Goal: Task Accomplishment & Management: Complete application form

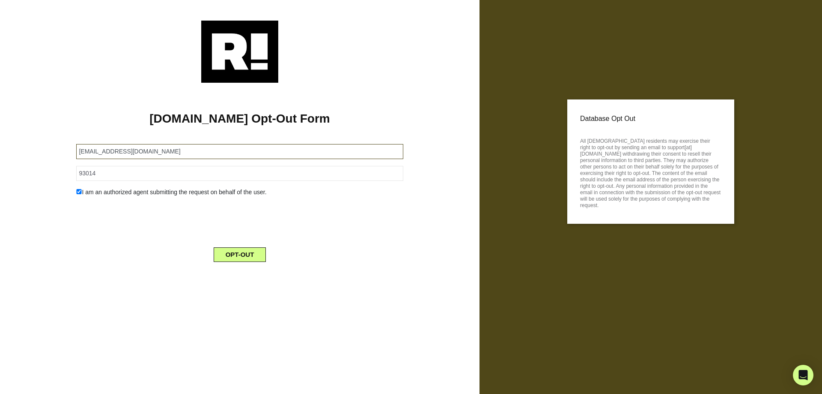
click at [166, 155] on input "aebrown56@aol.com" at bounding box center [239, 151] width 327 height 15
paste input "goldiestar12@yahoo"
type input "goldiestar12@yahoo.com"
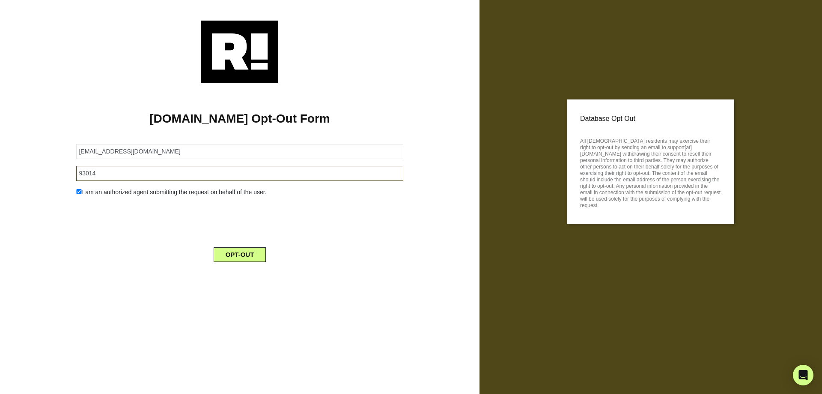
click at [143, 169] on input "93014" at bounding box center [239, 173] width 327 height 15
paste input "78249"
type input "78249"
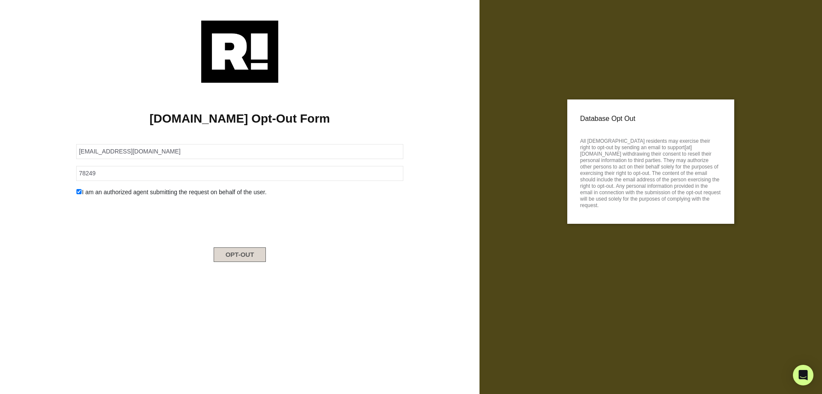
click at [236, 255] on button "OPT-OUT" at bounding box center [240, 254] width 53 height 15
click at [157, 153] on input "[EMAIL_ADDRESS][DOMAIN_NAME]" at bounding box center [239, 151] width 327 height 15
click at [157, 153] on input "goldiestar12@yahoo.com" at bounding box center [239, 151] width 327 height 15
paste input "nwyrkr828@outlook"
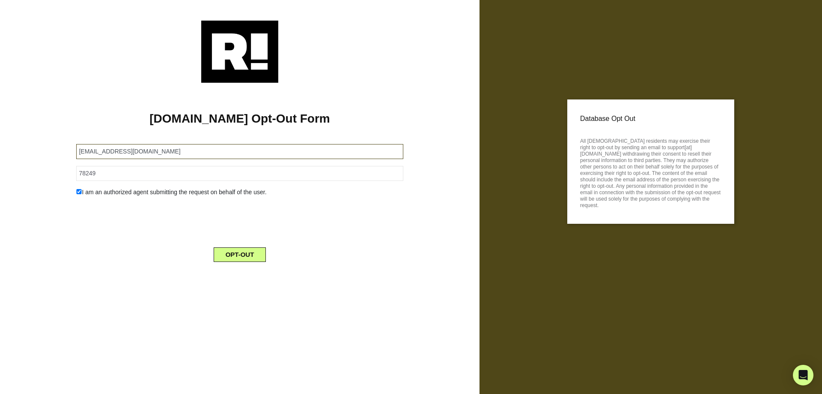
type input "nwyrkr828@outlook.com"
click at [106, 173] on input "78249" at bounding box center [239, 173] width 327 height 15
paste input "07876"
type input "07876"
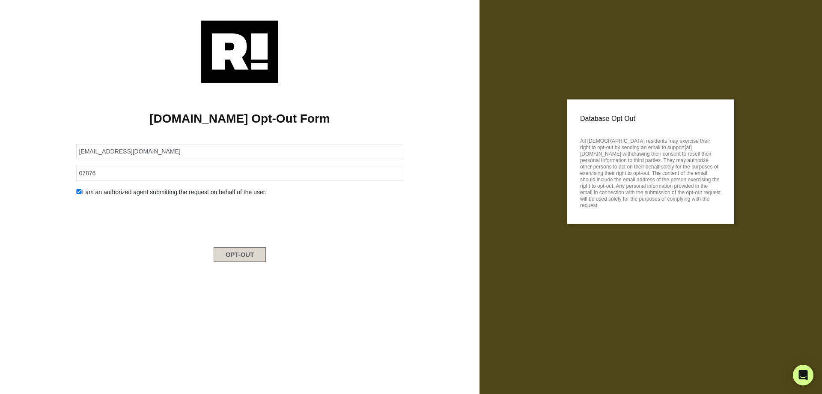
click at [251, 249] on button "OPT-OUT" at bounding box center [240, 254] width 53 height 15
